Goal: Information Seeking & Learning: Learn about a topic

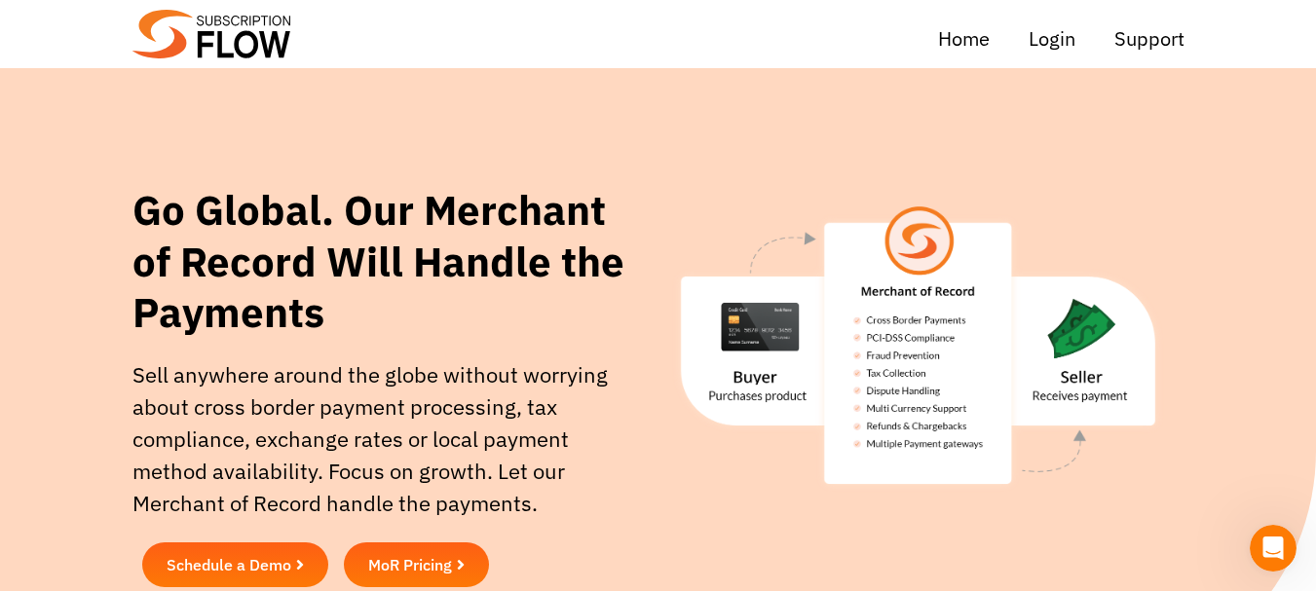
click at [235, 22] on img at bounding box center [212, 34] width 158 height 49
